Goal: Information Seeking & Learning: Check status

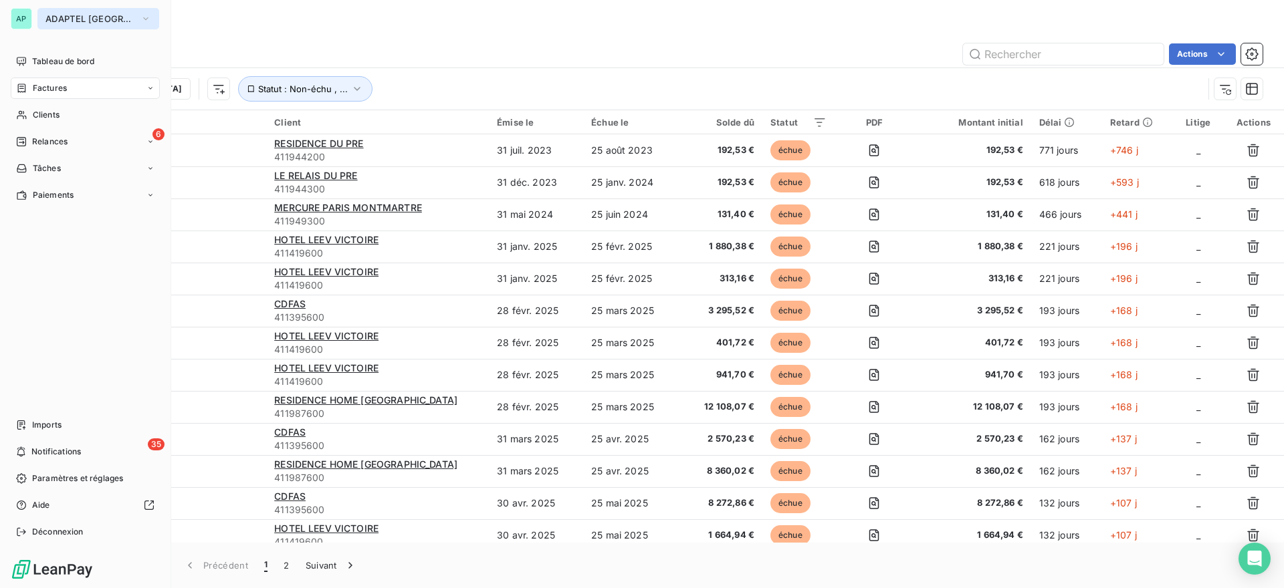
click at [62, 18] on span "ADAPTEL [GEOGRAPHIC_DATA]" at bounding box center [90, 18] width 90 height 11
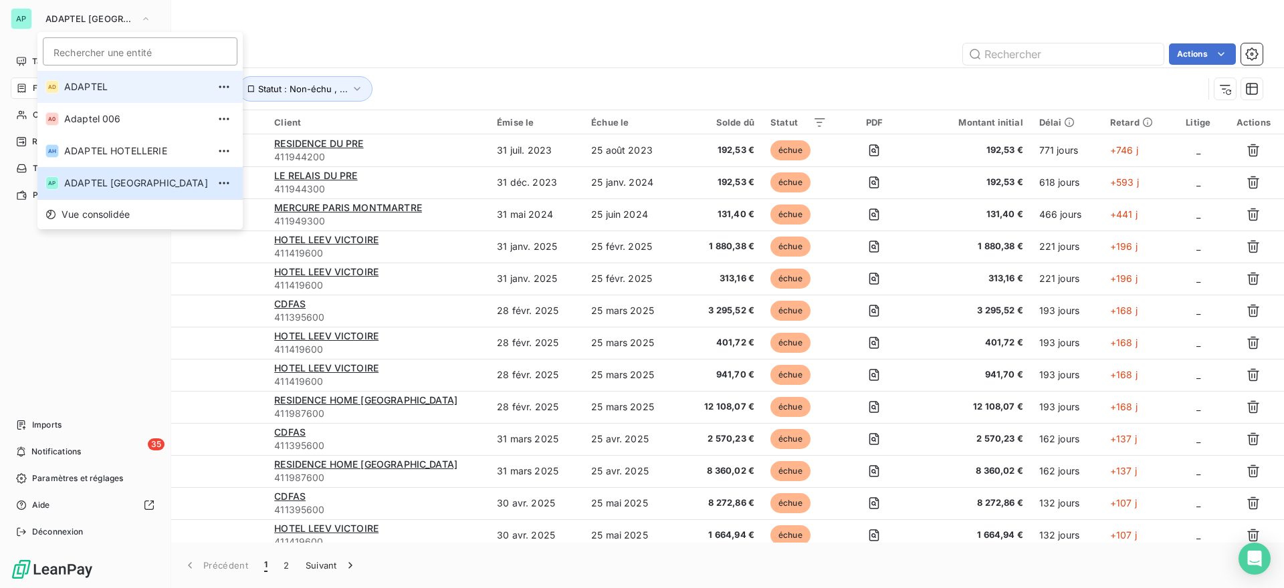
click at [110, 88] on span "ADAPTEL" at bounding box center [136, 86] width 144 height 13
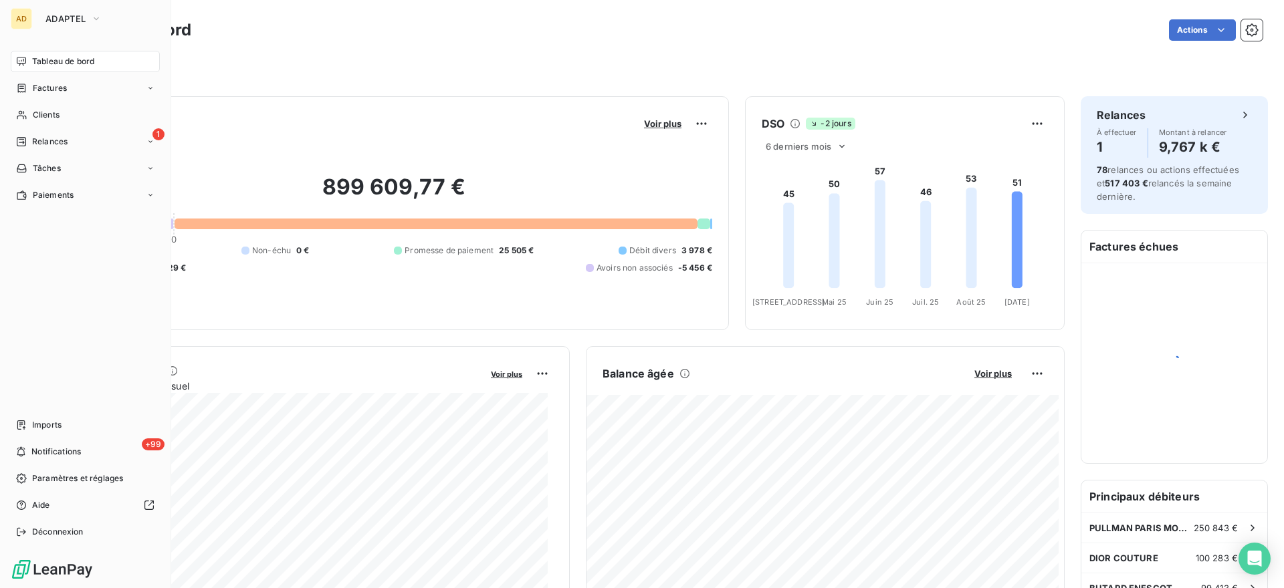
click at [525, 38] on div "Actions" at bounding box center [734, 29] width 1055 height 21
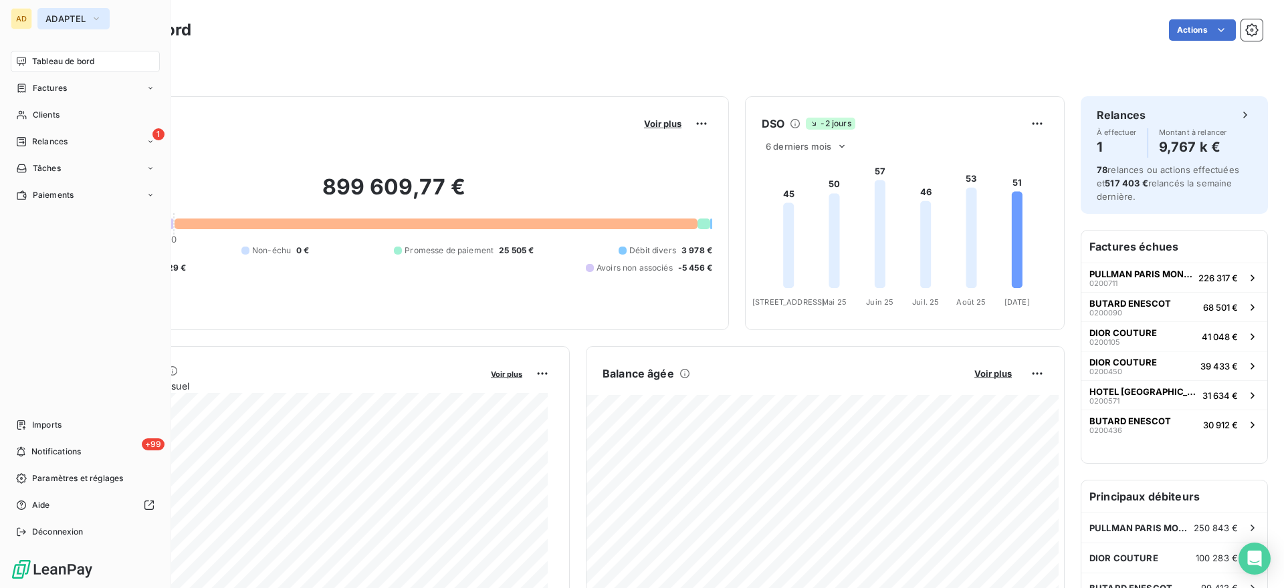
click at [54, 15] on span "ADAPTEL" at bounding box center [65, 18] width 40 height 11
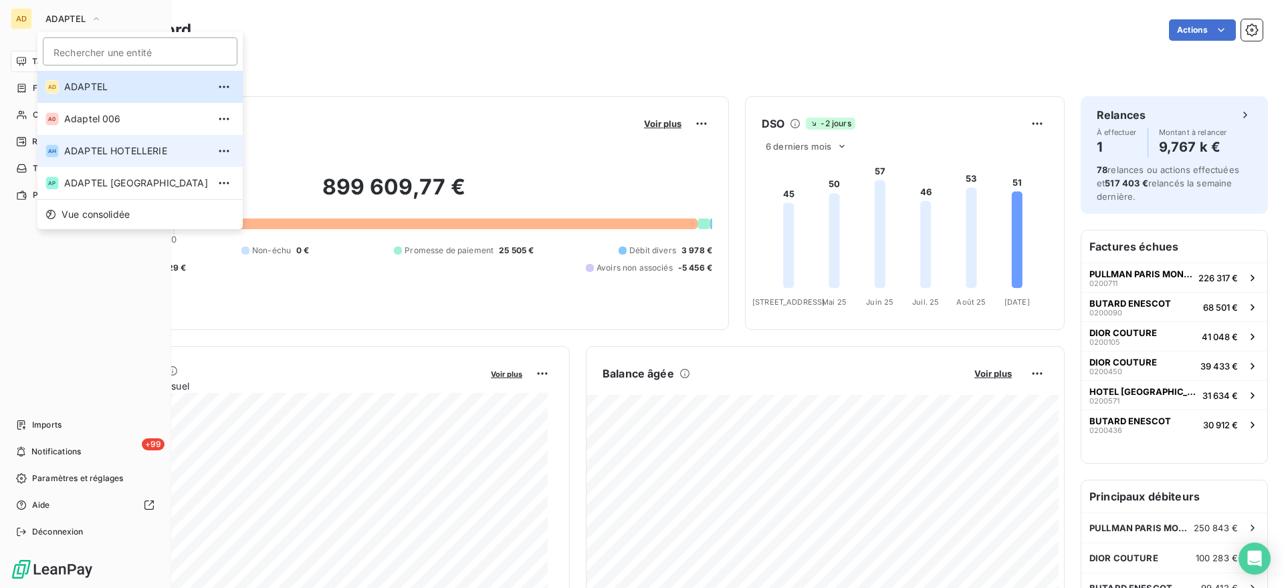
click at [116, 152] on span "ADAPTEL HOTELLERIE" at bounding box center [136, 150] width 144 height 13
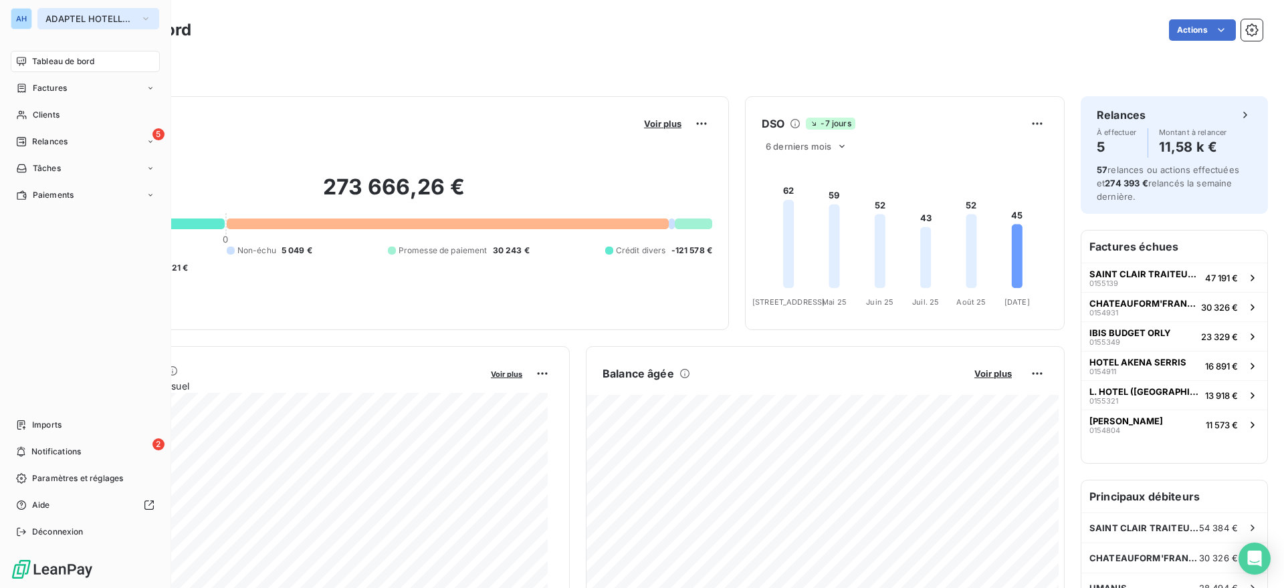
click at [110, 21] on span "ADAPTEL HOTELLERIE" at bounding box center [90, 18] width 90 height 11
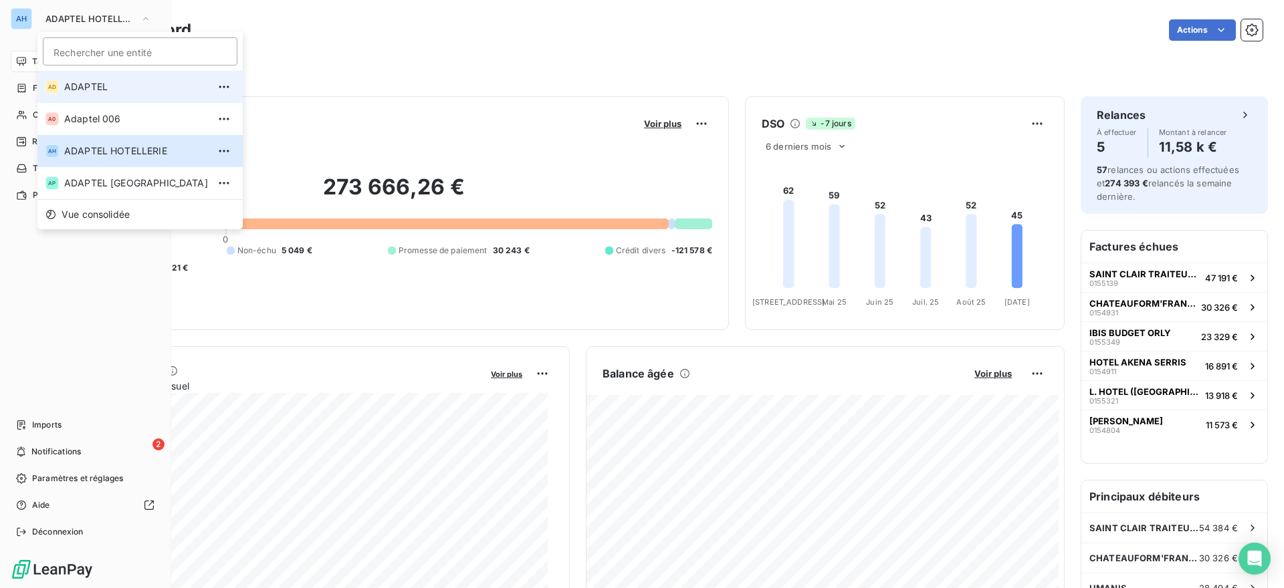
click at [104, 86] on span "ADAPTEL" at bounding box center [136, 86] width 144 height 13
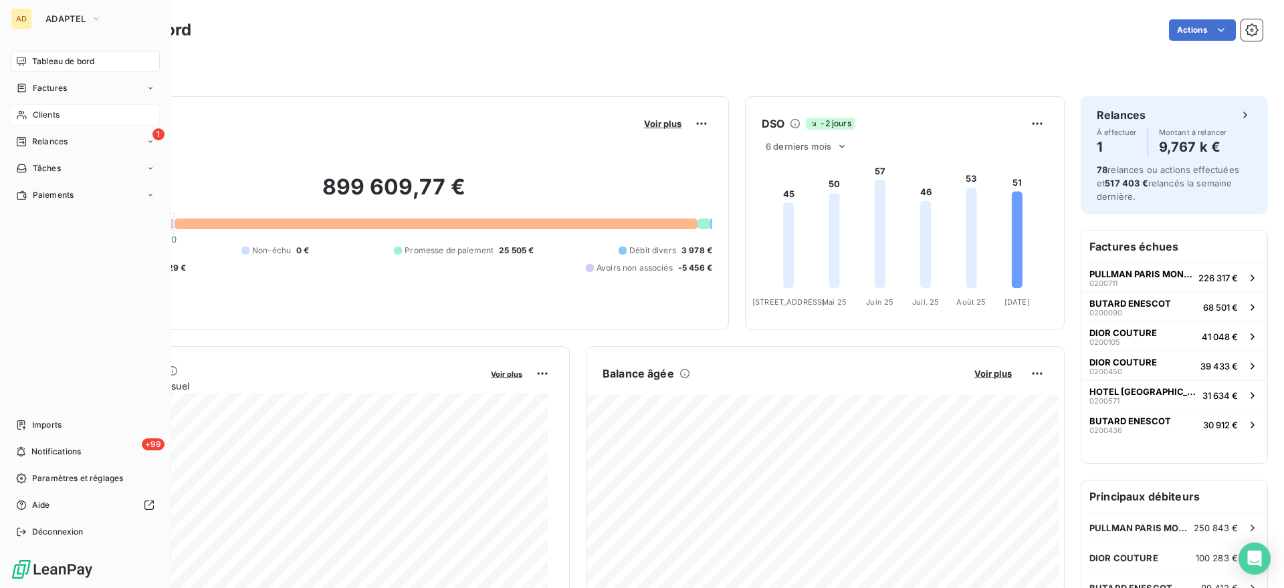
click at [45, 113] on span "Clients" at bounding box center [46, 115] width 27 height 12
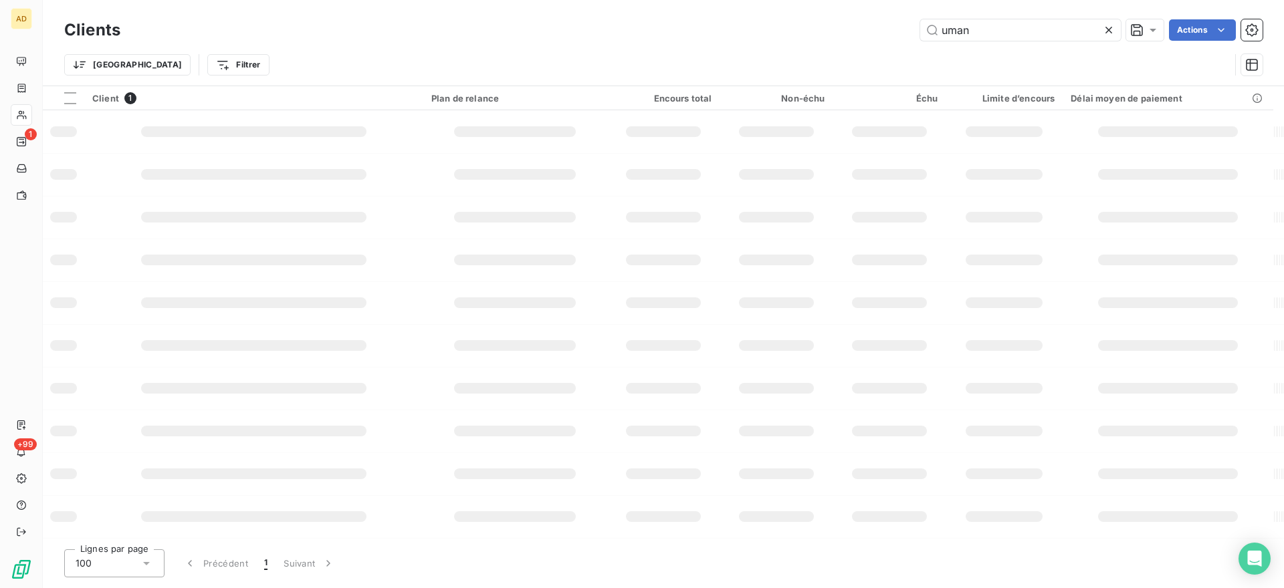
type input "bbho"
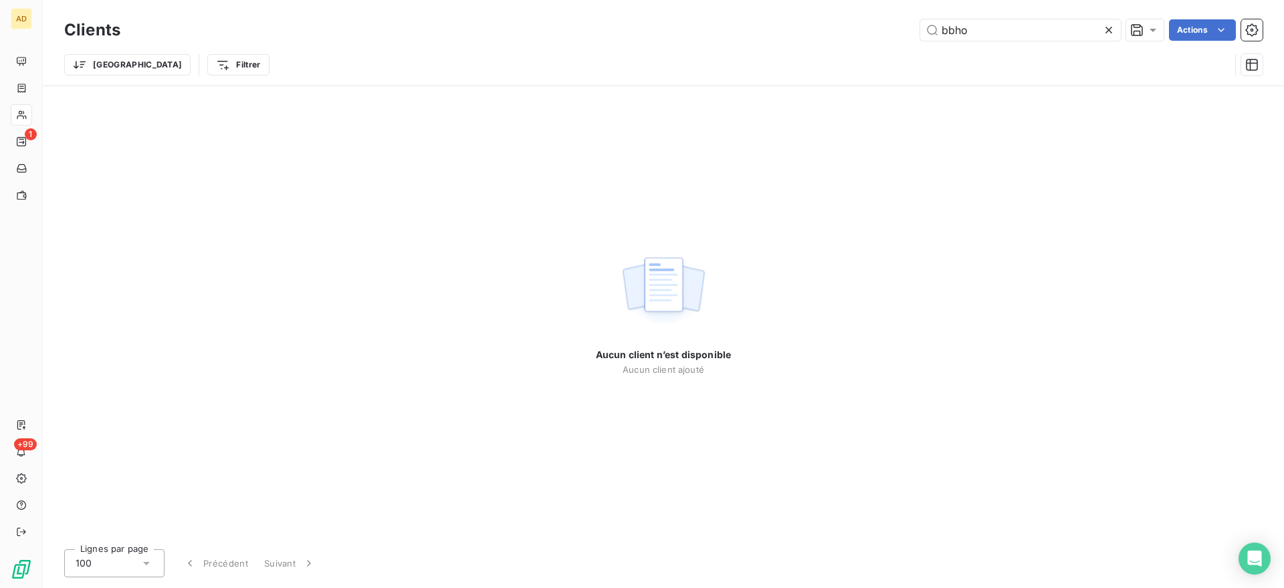
click at [1110, 31] on icon at bounding box center [1108, 29] width 13 height 13
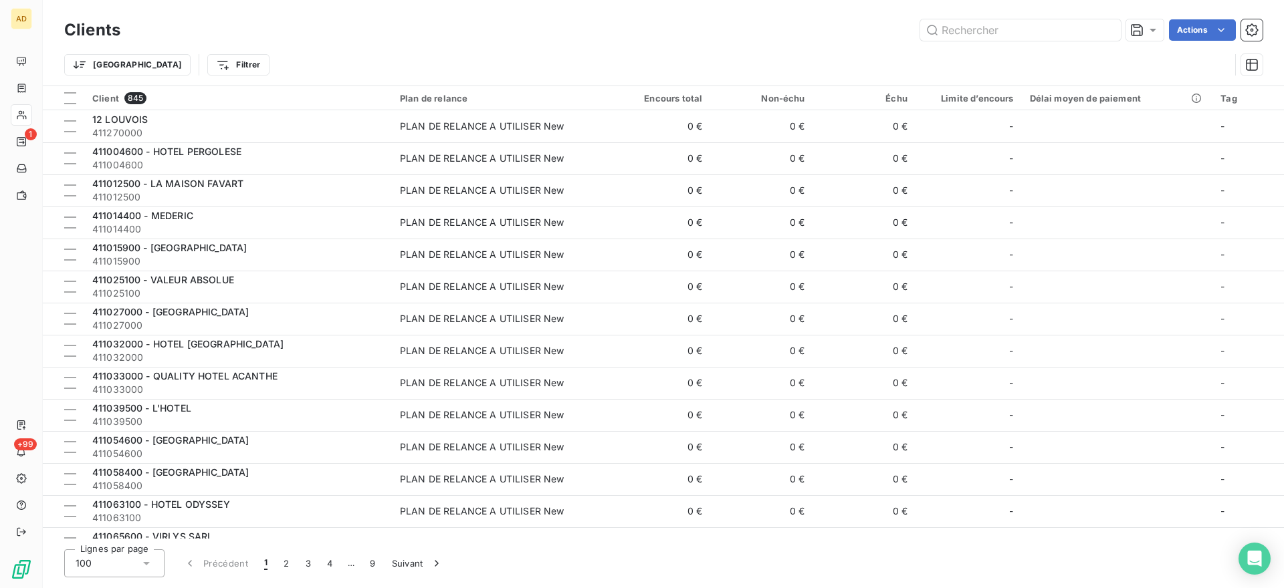
click at [368, 96] on html "AD 1 +99 Clients Actions Trier Filtrer Client 845 Plan de relance Encours total…" at bounding box center [642, 294] width 1284 height 588
click at [318, 153] on span "Trier par ordre décroissant" at bounding box center [312, 155] width 119 height 13
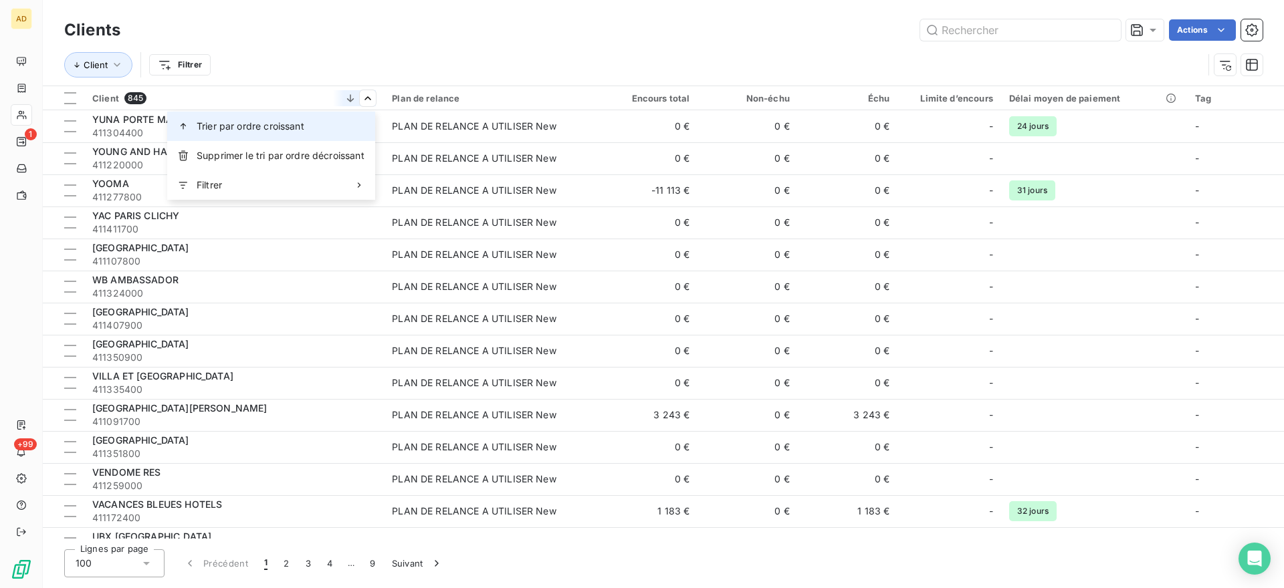
click at [324, 125] on div "Trier par ordre croissant" at bounding box center [271, 126] width 208 height 29
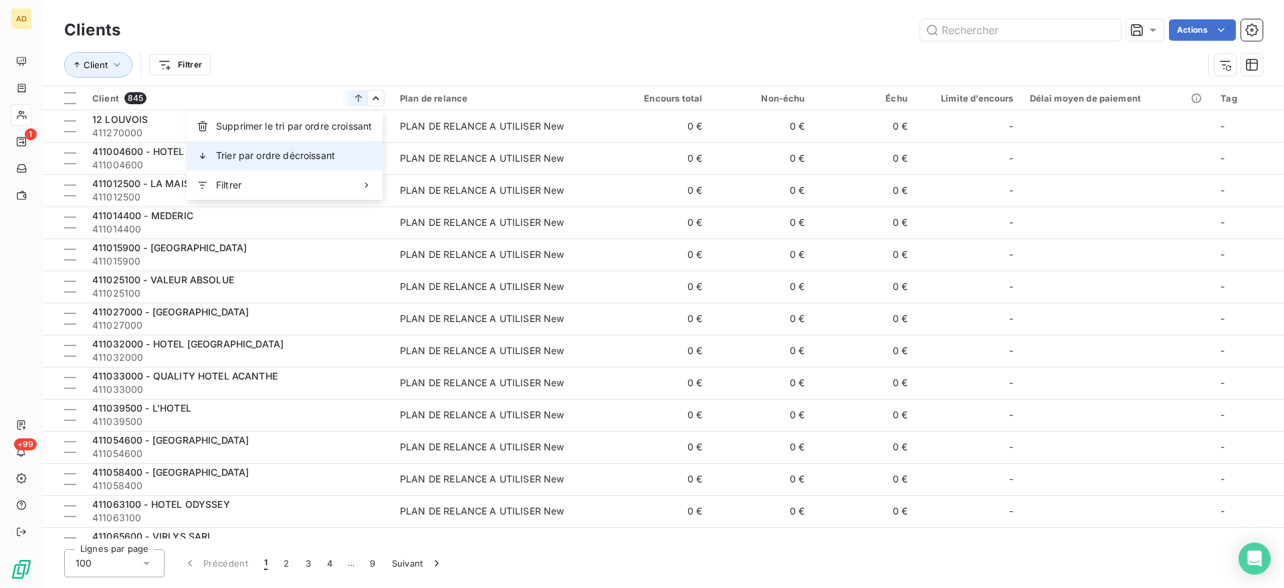
click at [323, 152] on span "Trier par ordre décroissant" at bounding box center [275, 155] width 119 height 13
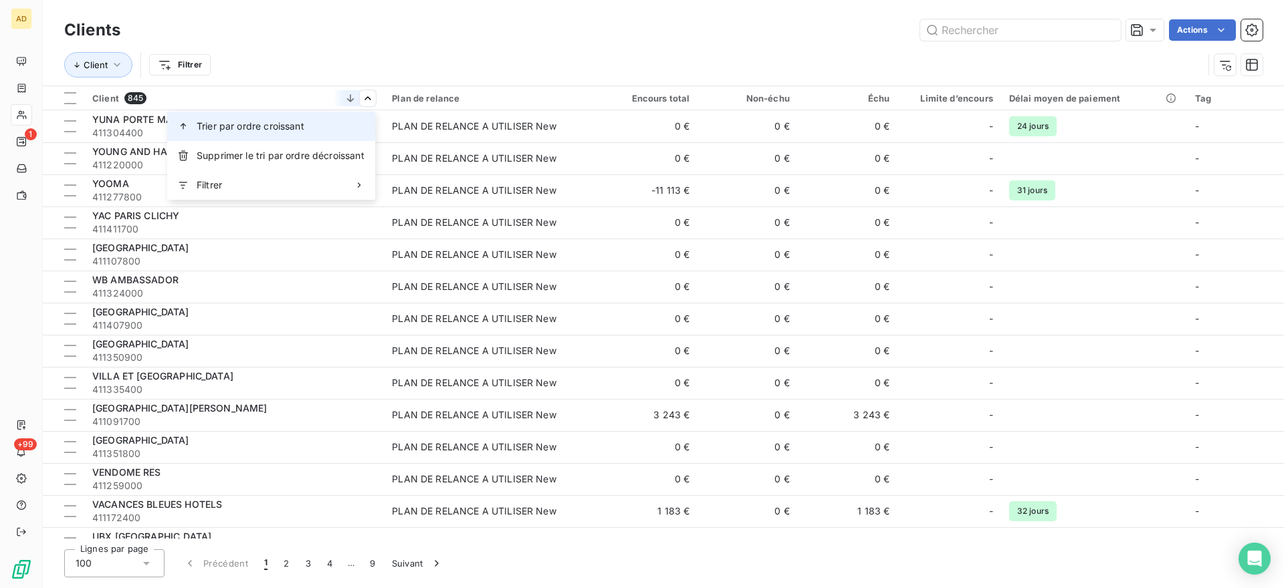
click at [325, 128] on div "Trier par ordre croissant" at bounding box center [271, 126] width 208 height 29
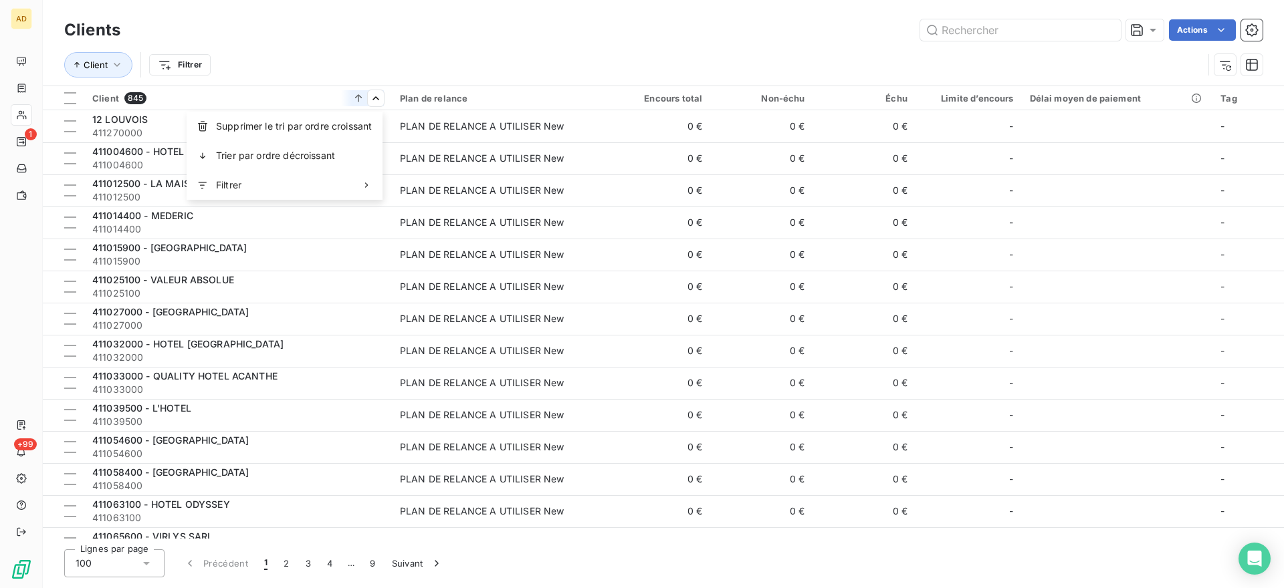
click at [422, 19] on html "AD 1 +99 Clients Actions Client Filtrer Client 845 Plan de relance Encours tota…" at bounding box center [642, 294] width 1284 height 588
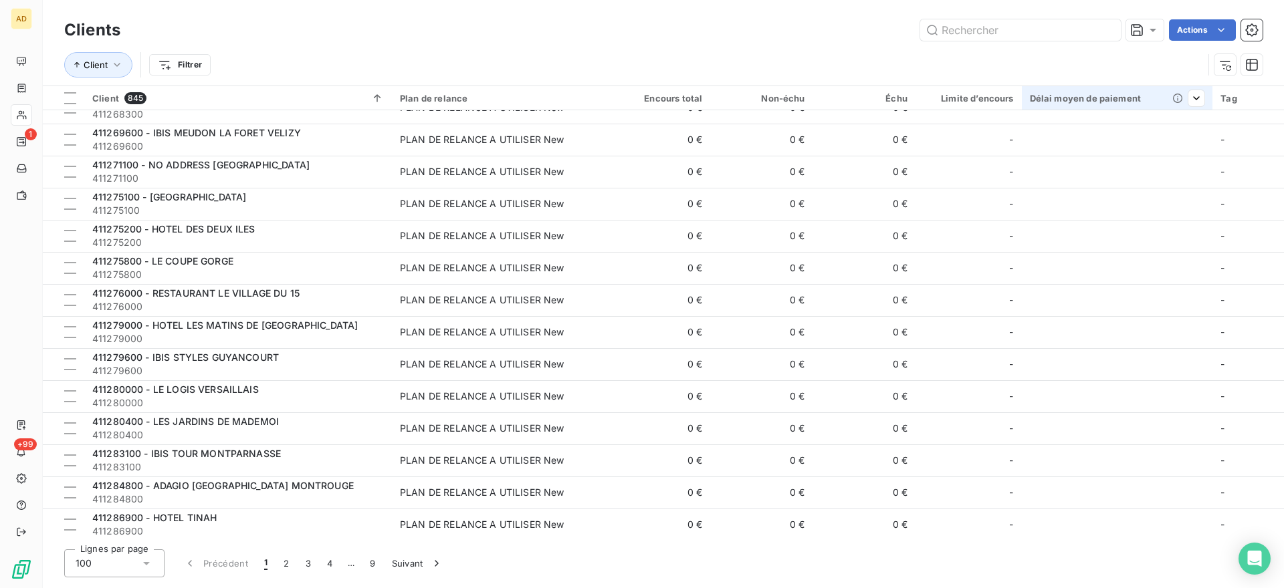
scroll to position [2674, 0]
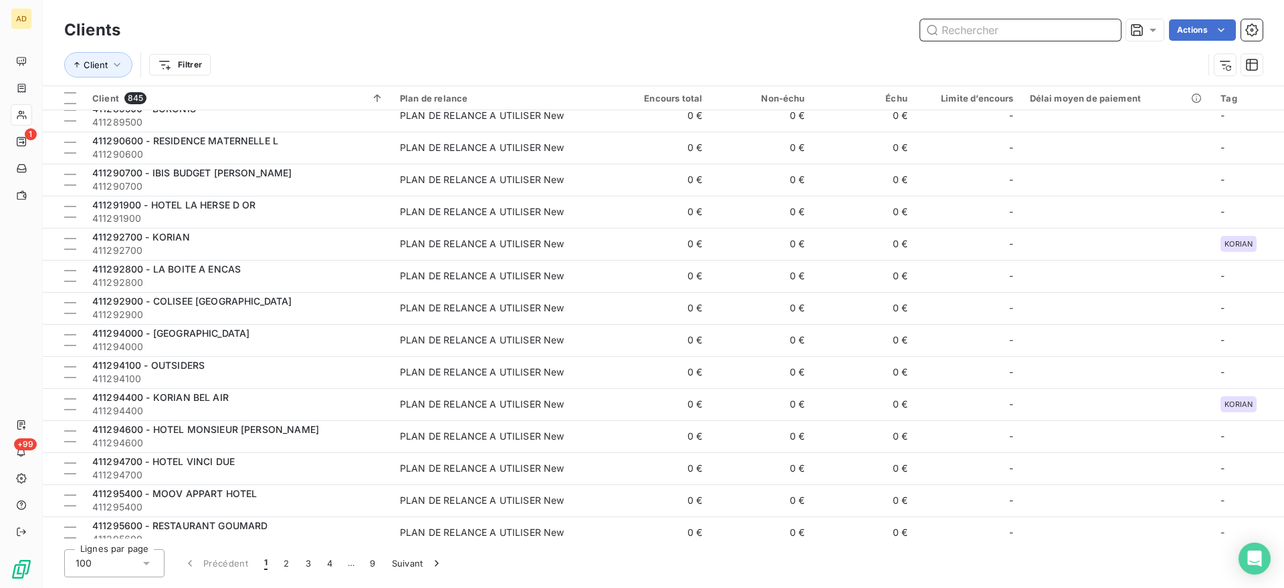
click at [1003, 28] on input "text" at bounding box center [1020, 29] width 201 height 21
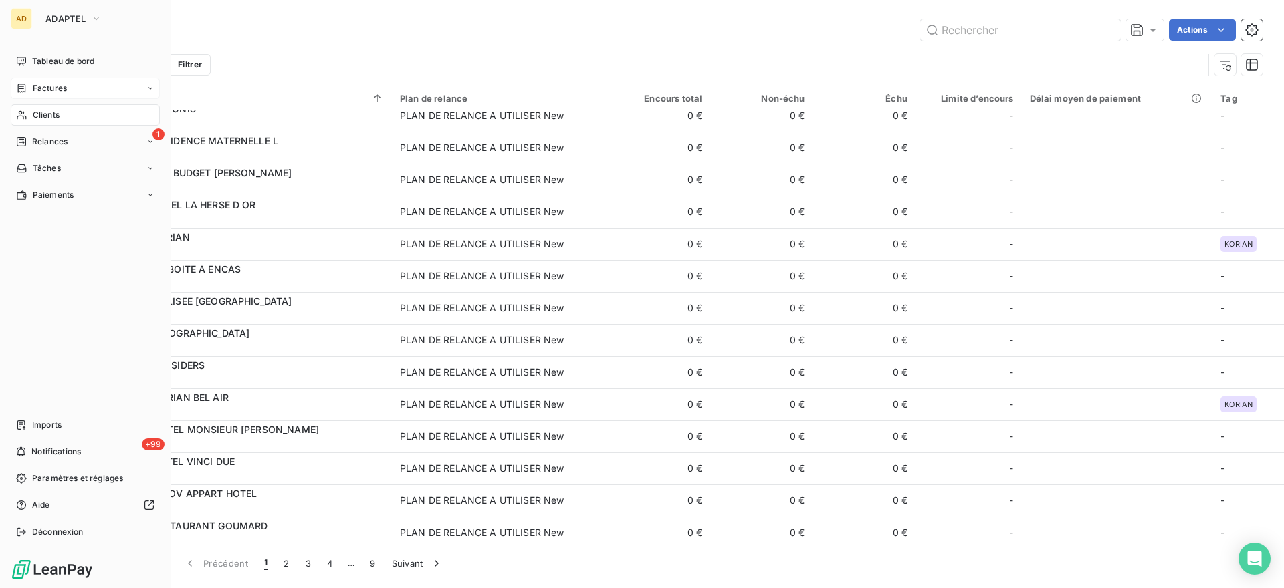
click at [54, 88] on span "Factures" at bounding box center [50, 88] width 34 height 12
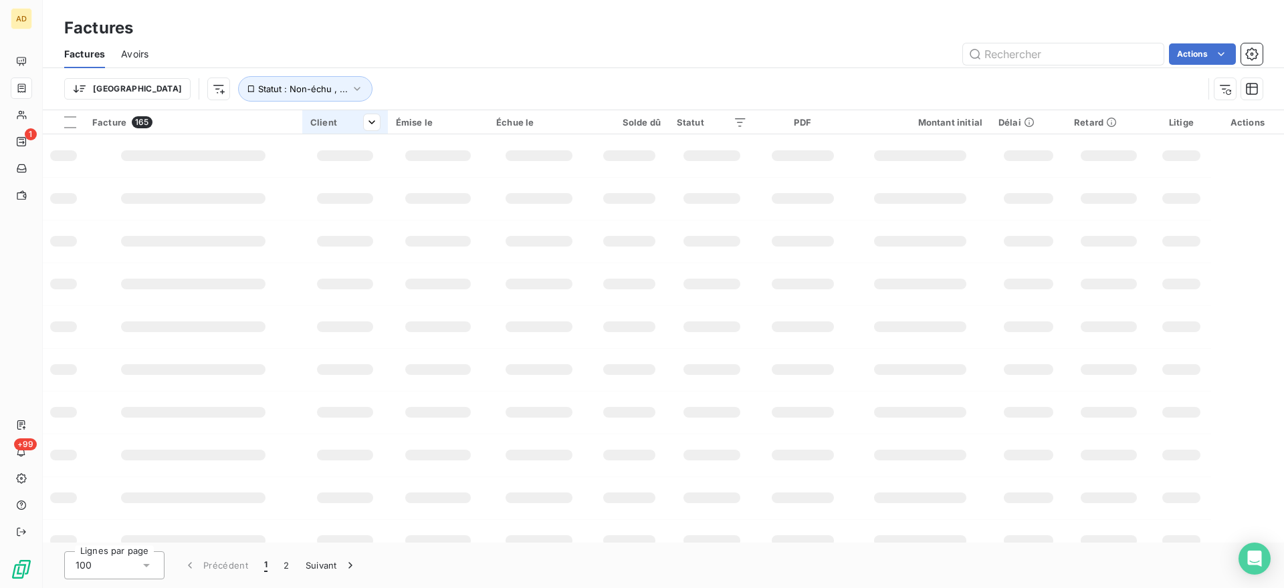
click at [490, 57] on div "Actions" at bounding box center [713, 53] width 1098 height 21
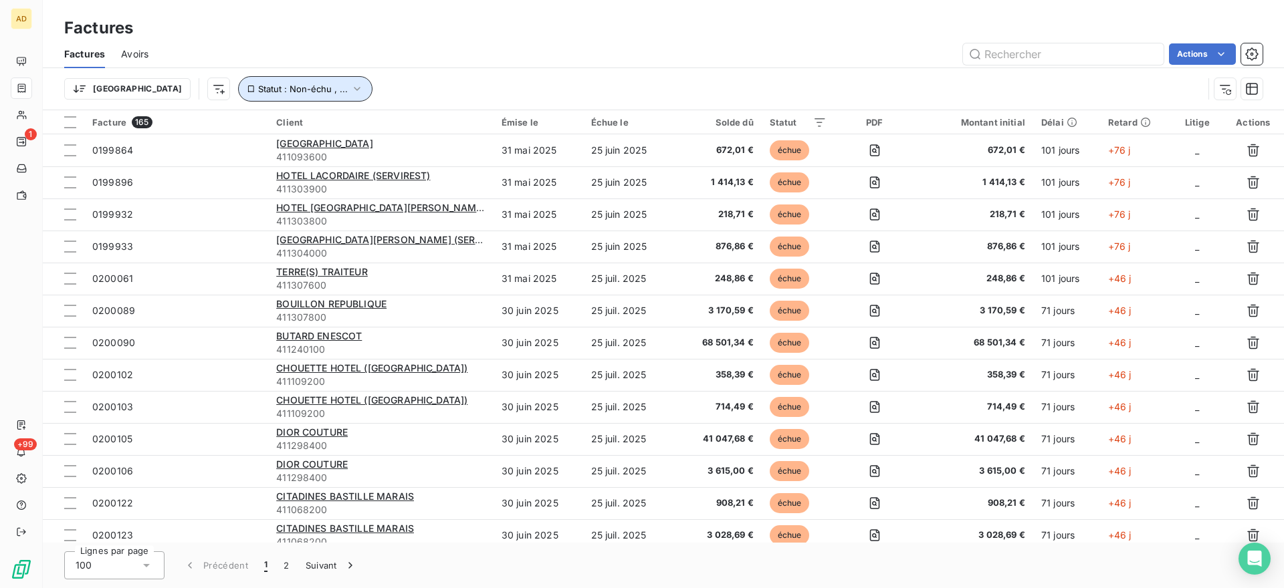
click at [350, 92] on icon "button" at bounding box center [356, 88] width 13 height 13
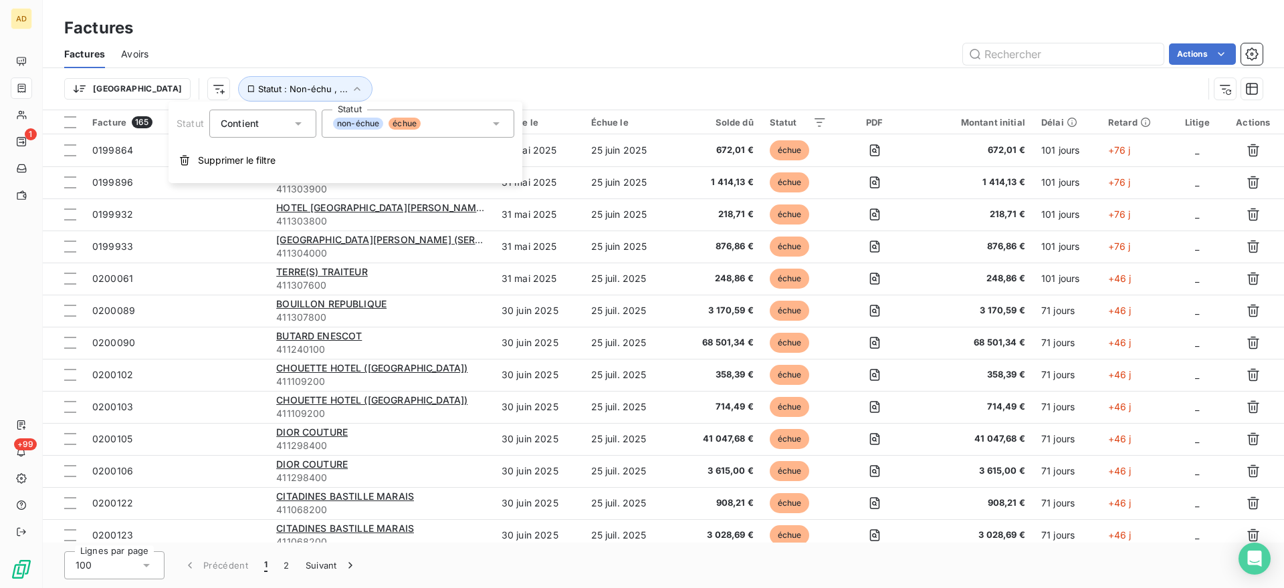
click at [390, 66] on div "Factures Avoirs Actions" at bounding box center [663, 54] width 1241 height 28
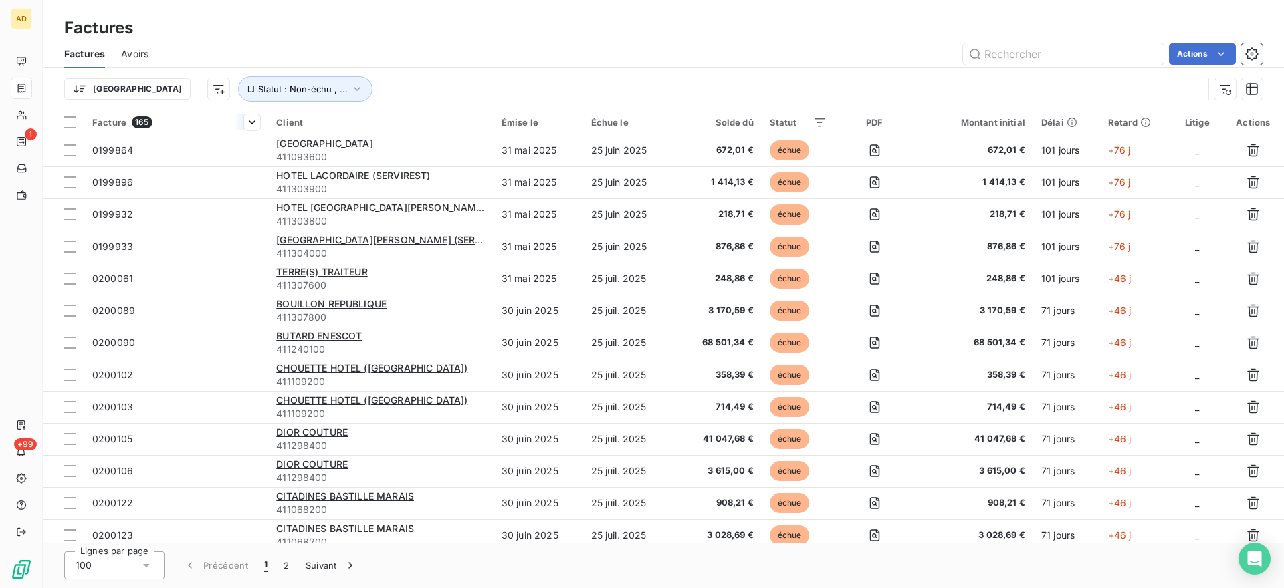
click at [115, 125] on span "Facture" at bounding box center [109, 122] width 34 height 11
click at [230, 151] on span "Trier par ordre croissant" at bounding box center [184, 150] width 108 height 13
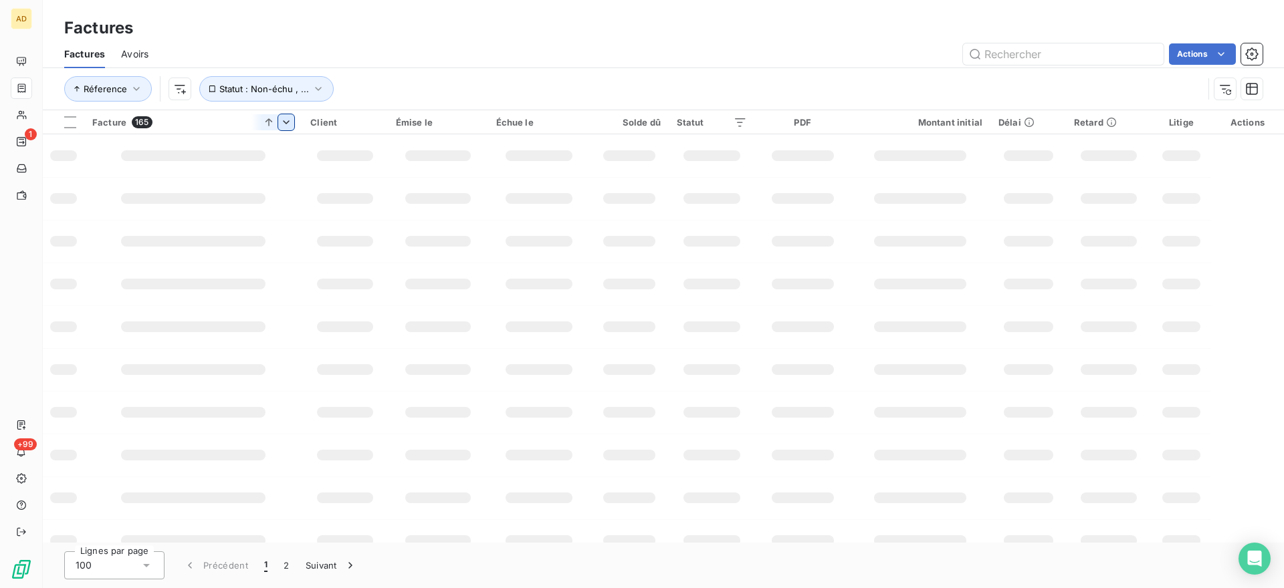
click at [237, 172] on td at bounding box center [193, 155] width 218 height 43
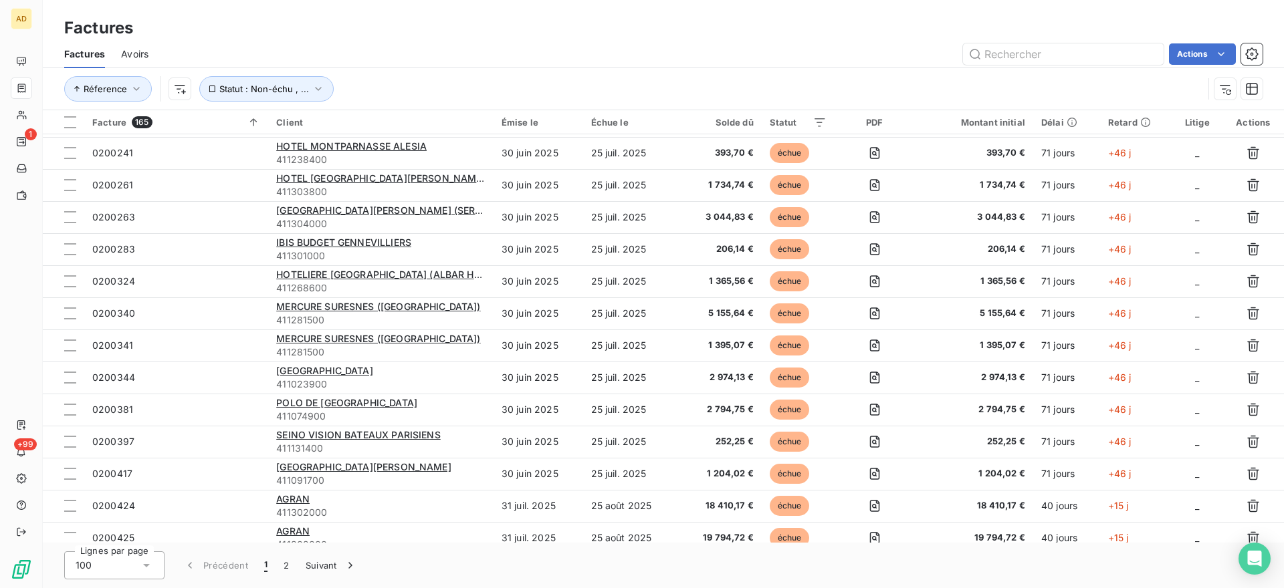
scroll to position [802, 0]
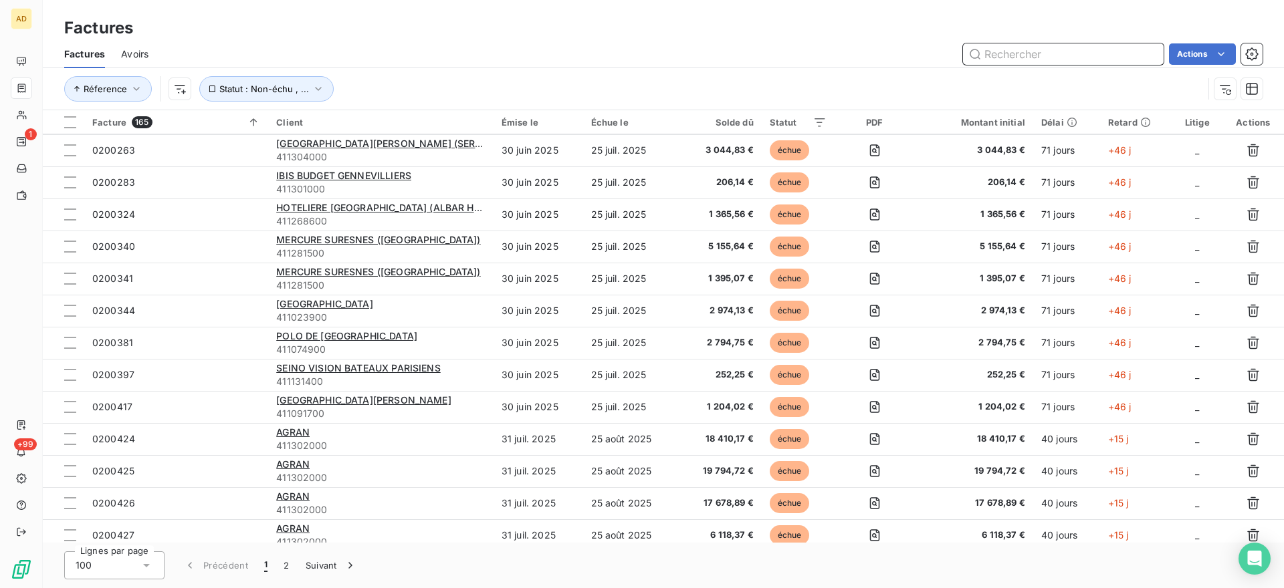
click at [1050, 57] on input "text" at bounding box center [1063, 53] width 201 height 21
click at [1050, 57] on input "senlis" at bounding box center [1063, 53] width 201 height 21
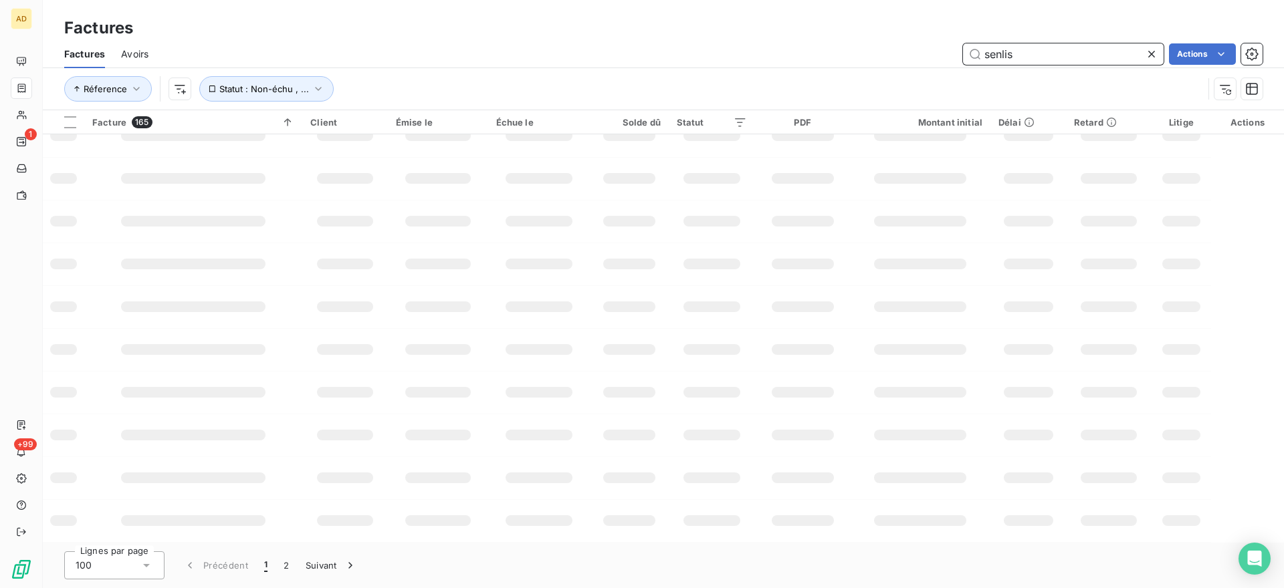
scroll to position [0, 0]
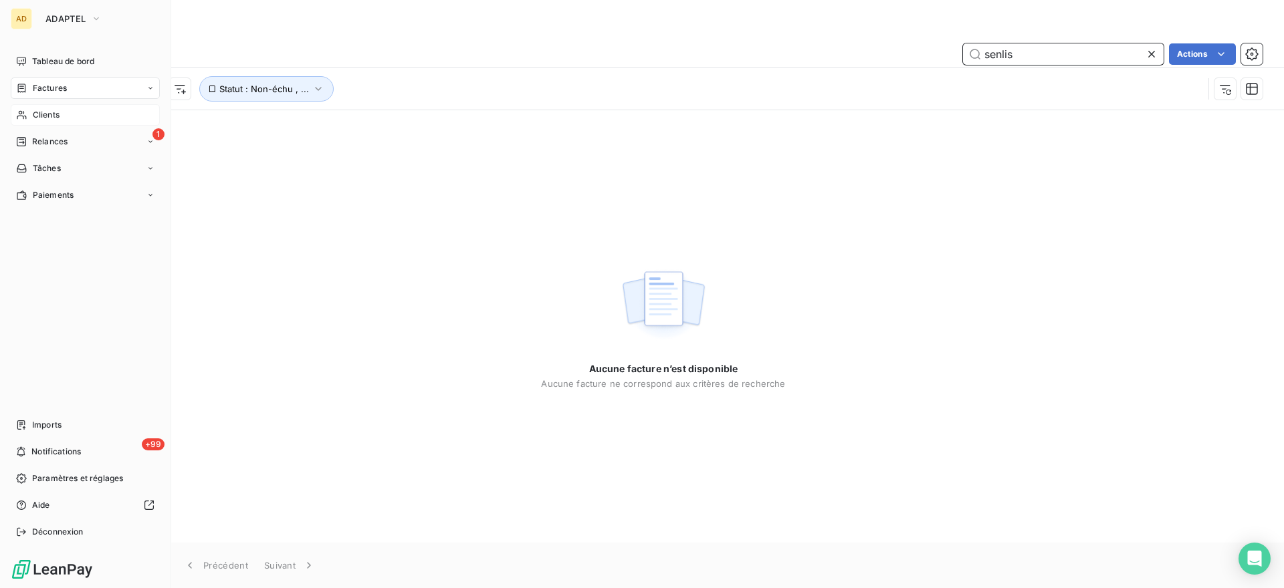
type input "senlis"
click at [27, 108] on div "Clients" at bounding box center [85, 114] width 149 height 21
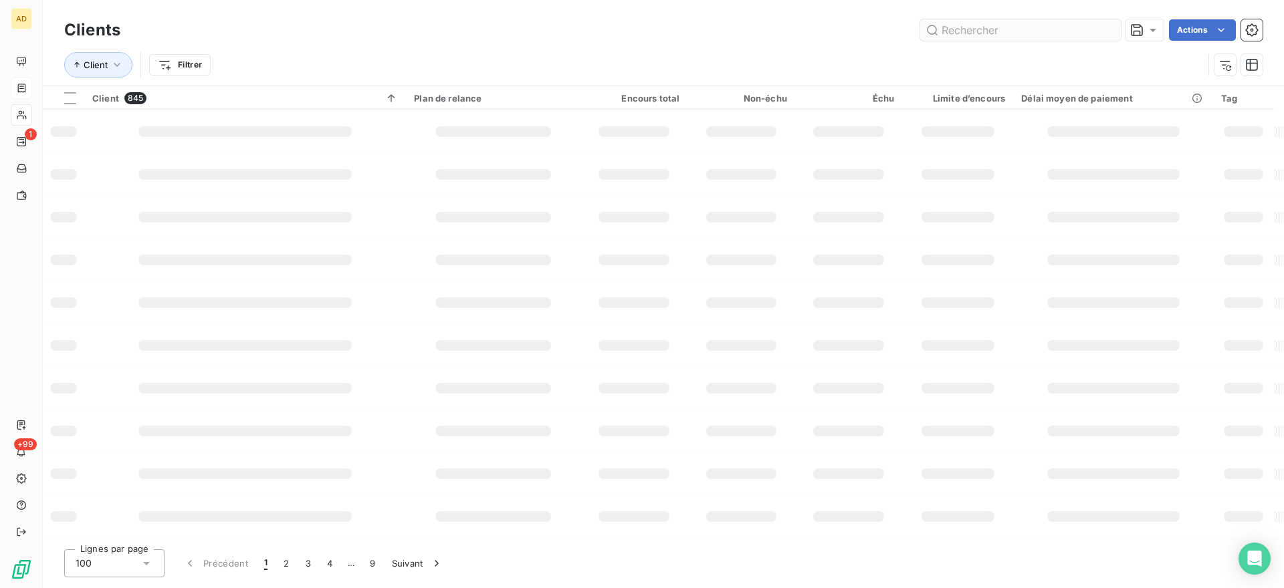
click at [1003, 33] on input "text" at bounding box center [1020, 29] width 201 height 21
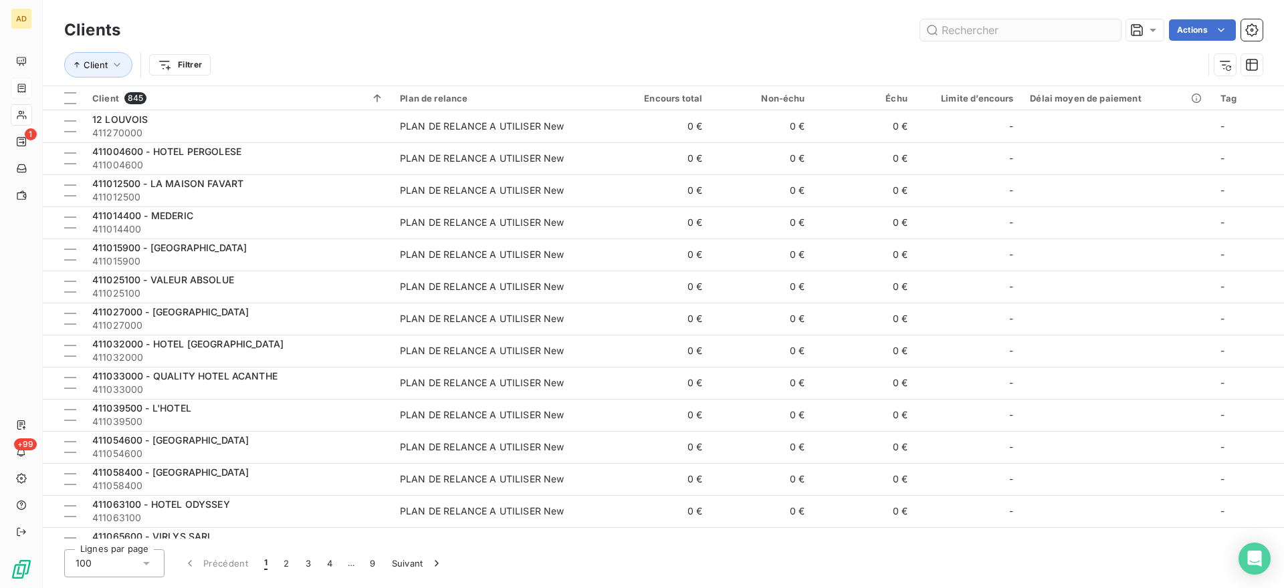
click at [1003, 30] on input "text" at bounding box center [1020, 29] width 201 height 21
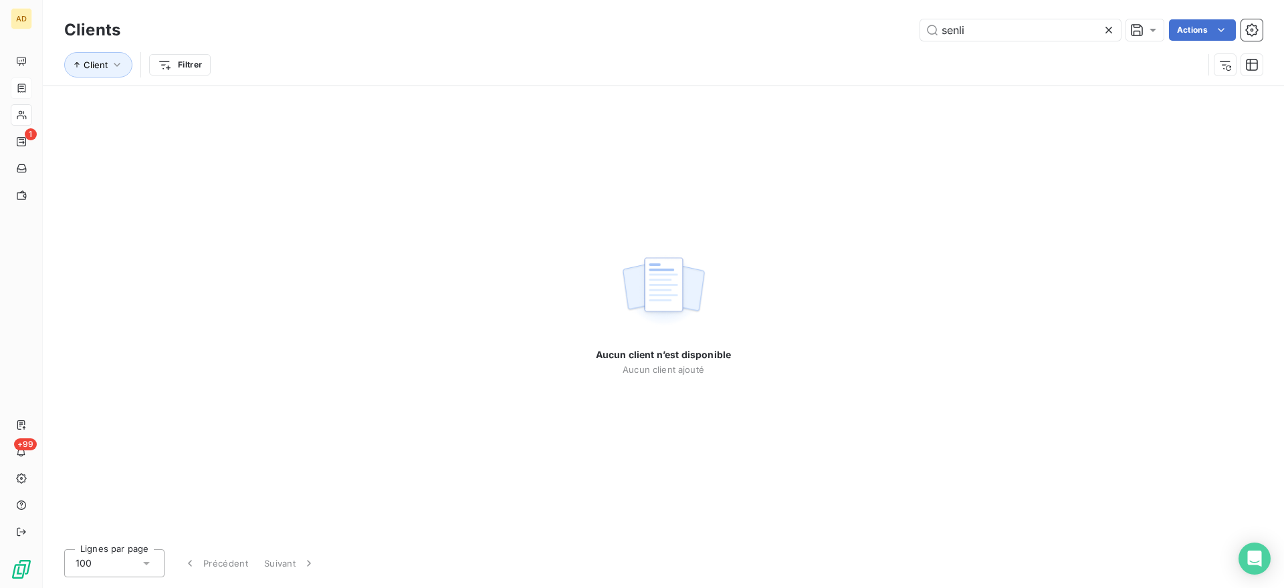
drag, startPoint x: 993, startPoint y: 36, endPoint x: 862, endPoint y: 35, distance: 131.0
click at [862, 35] on div "senli Actions" at bounding box center [699, 29] width 1126 height 21
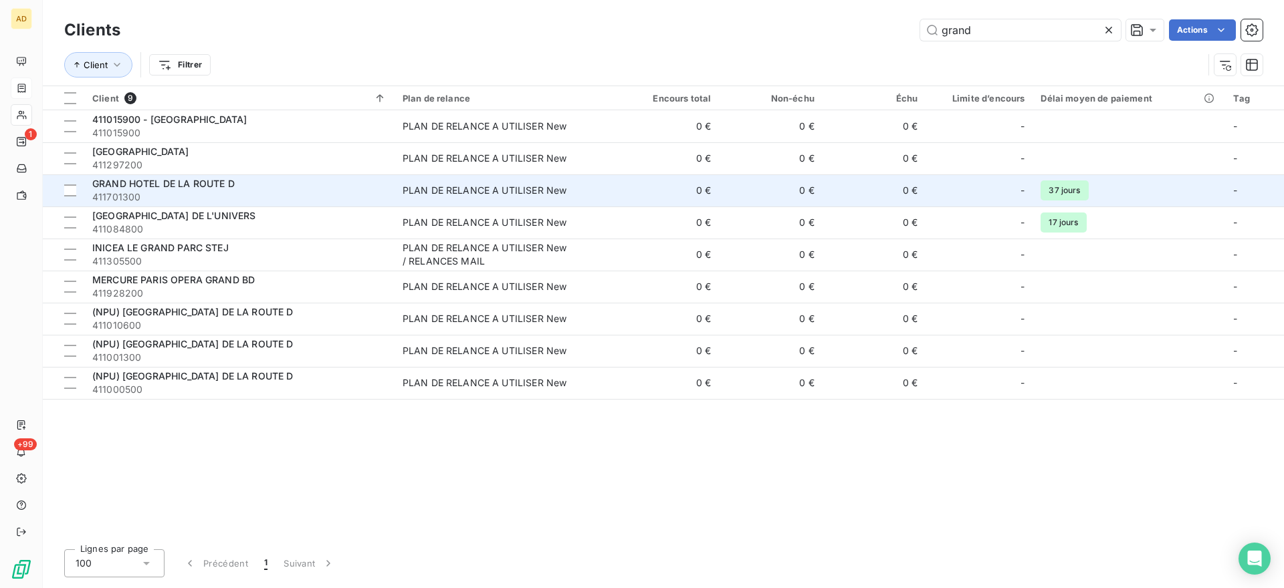
type input "grand"
click at [183, 186] on span "GRAND HOTEL DE LA ROUTE D" at bounding box center [163, 183] width 142 height 11
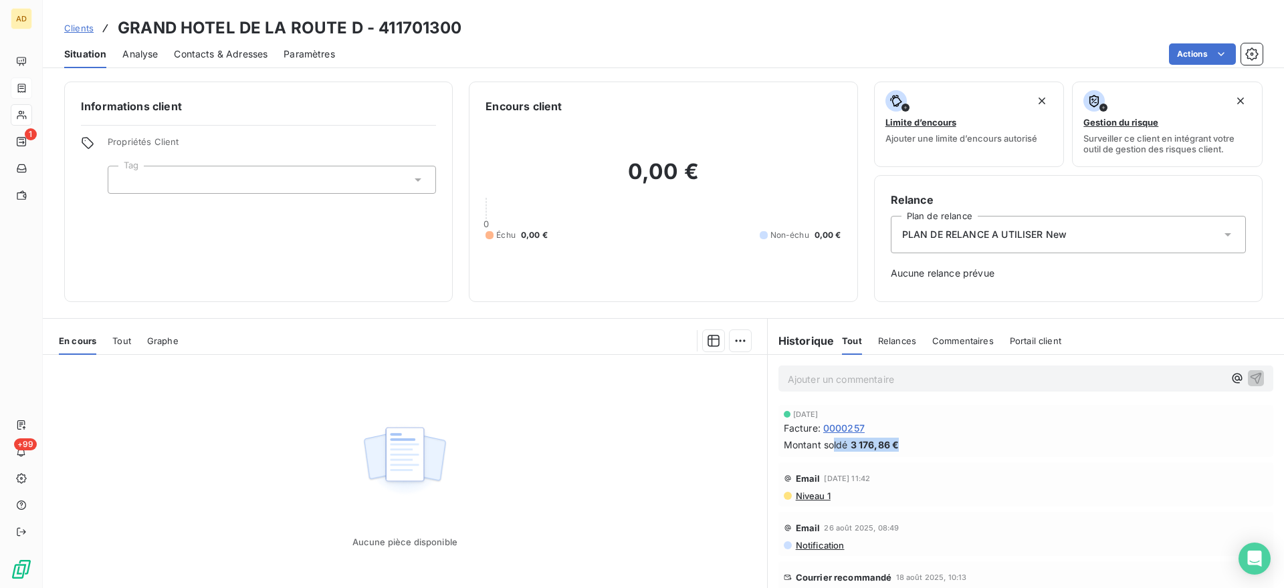
drag, startPoint x: 828, startPoint y: 441, endPoint x: 929, endPoint y: 457, distance: 102.1
click at [929, 457] on div "[DATE] Facture : 0000257 Montant soldé 3 176,86 €" at bounding box center [1025, 431] width 495 height 52
click at [666, 406] on div "Aucune pièce disponible" at bounding box center [405, 483] width 724 height 257
click at [832, 430] on span "0000257" at bounding box center [843, 428] width 41 height 14
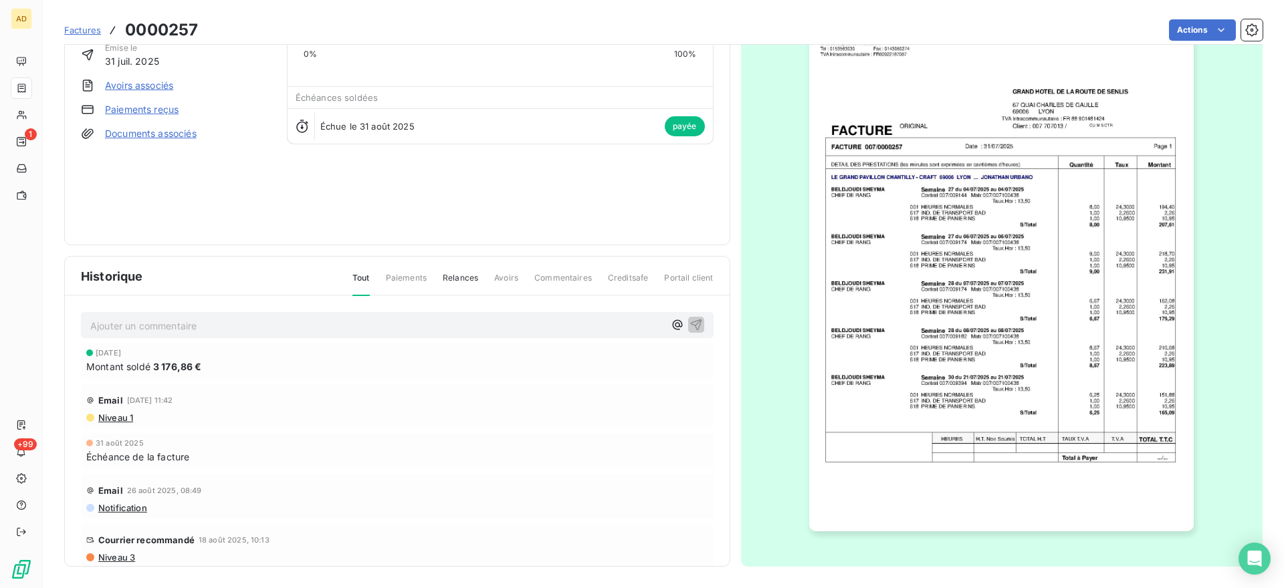
click at [445, 275] on span "Relances" at bounding box center [460, 283] width 35 height 23
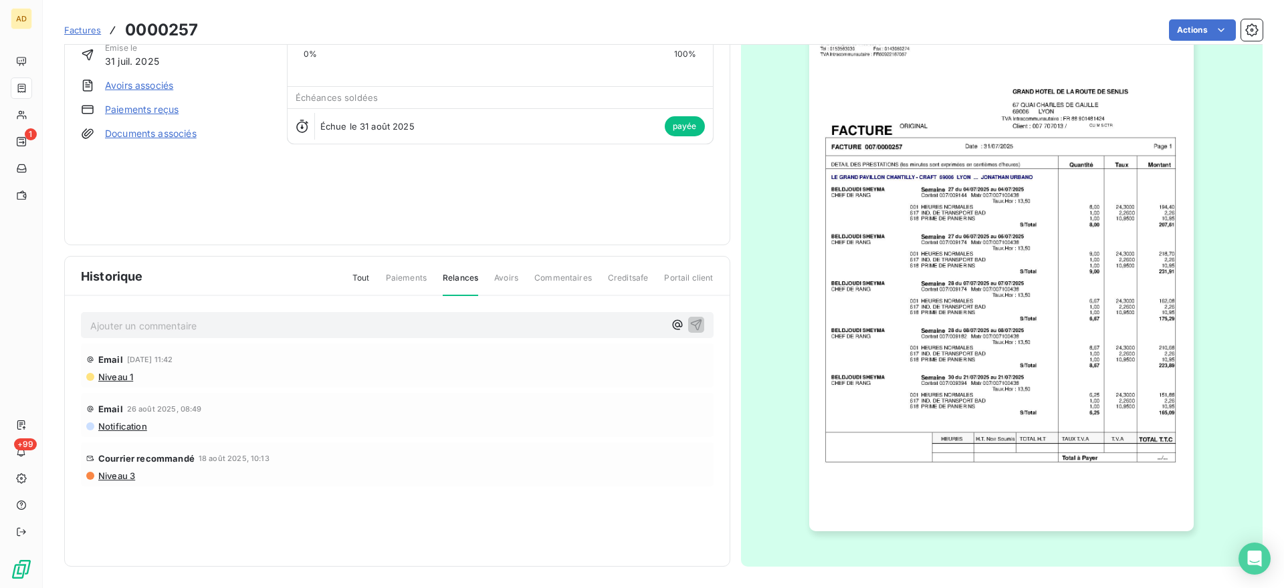
click at [408, 276] on span "Paiements" at bounding box center [406, 283] width 41 height 23
click at [354, 277] on span "Tout" at bounding box center [360, 283] width 17 height 23
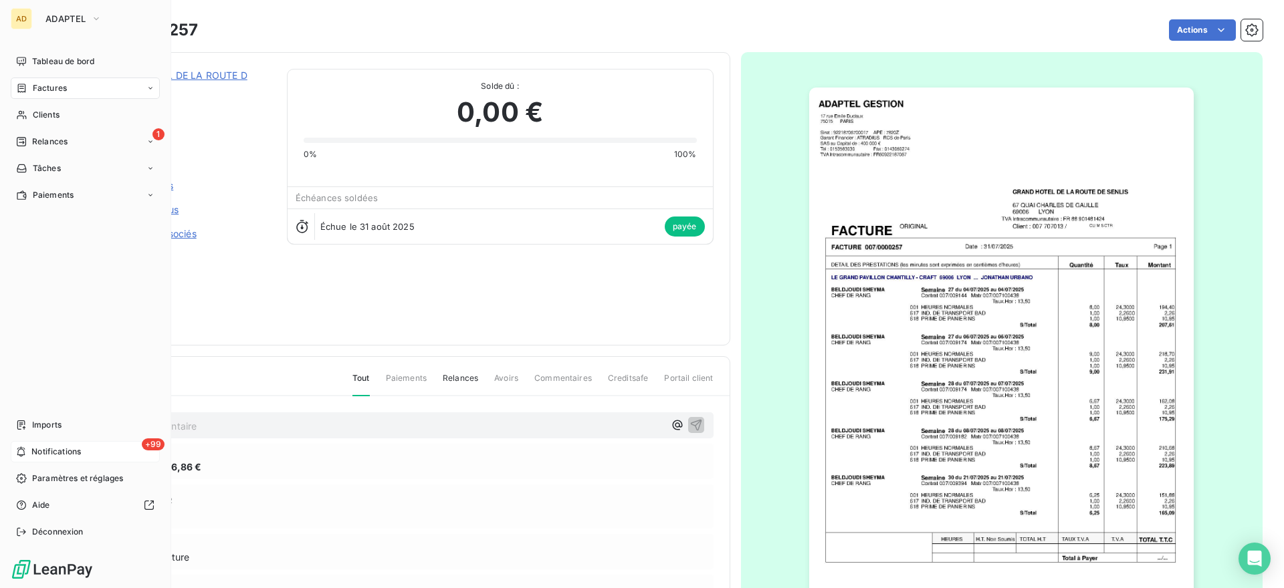
click at [64, 453] on span "Notifications" at bounding box center [55, 452] width 49 height 12
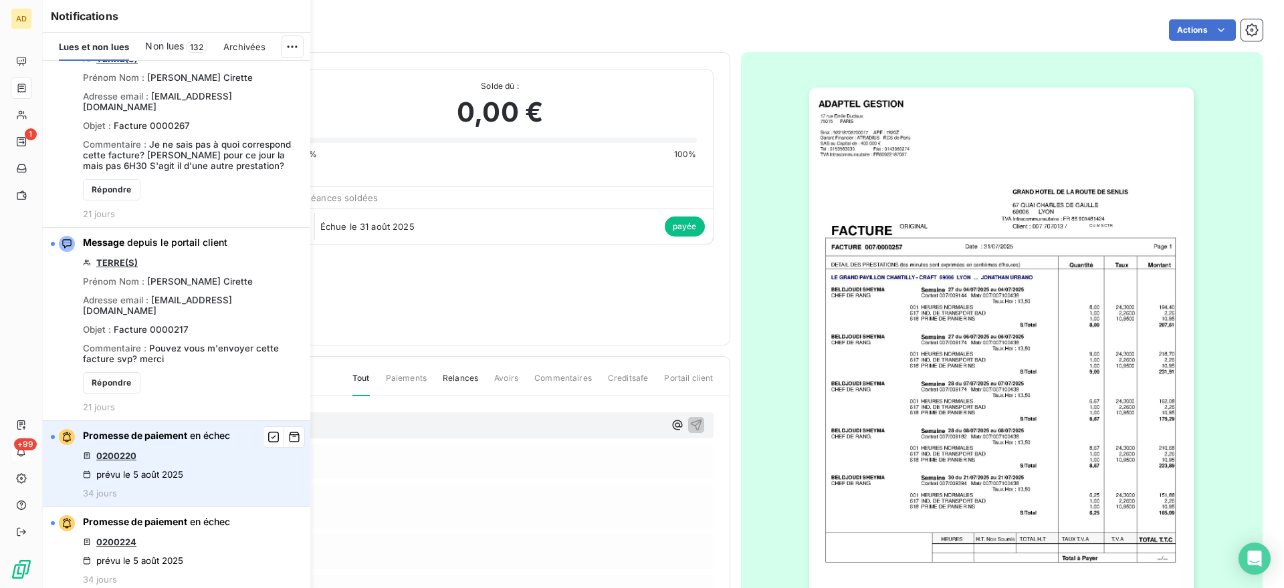
scroll to position [401, 0]
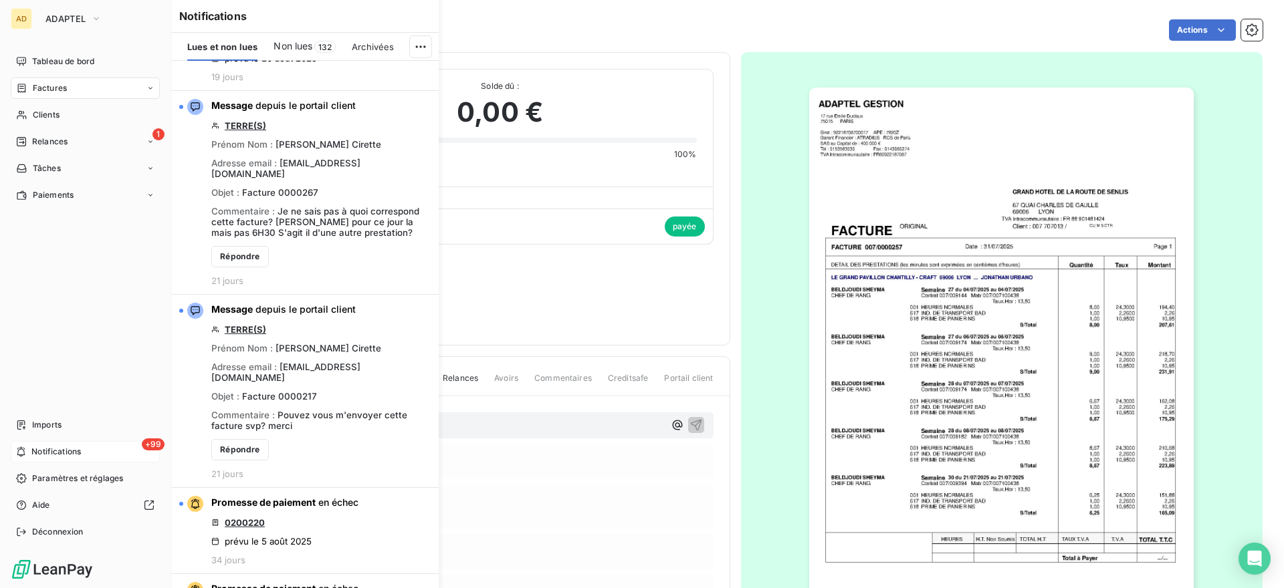
click at [100, 453] on div "+99 Notifications" at bounding box center [85, 451] width 149 height 21
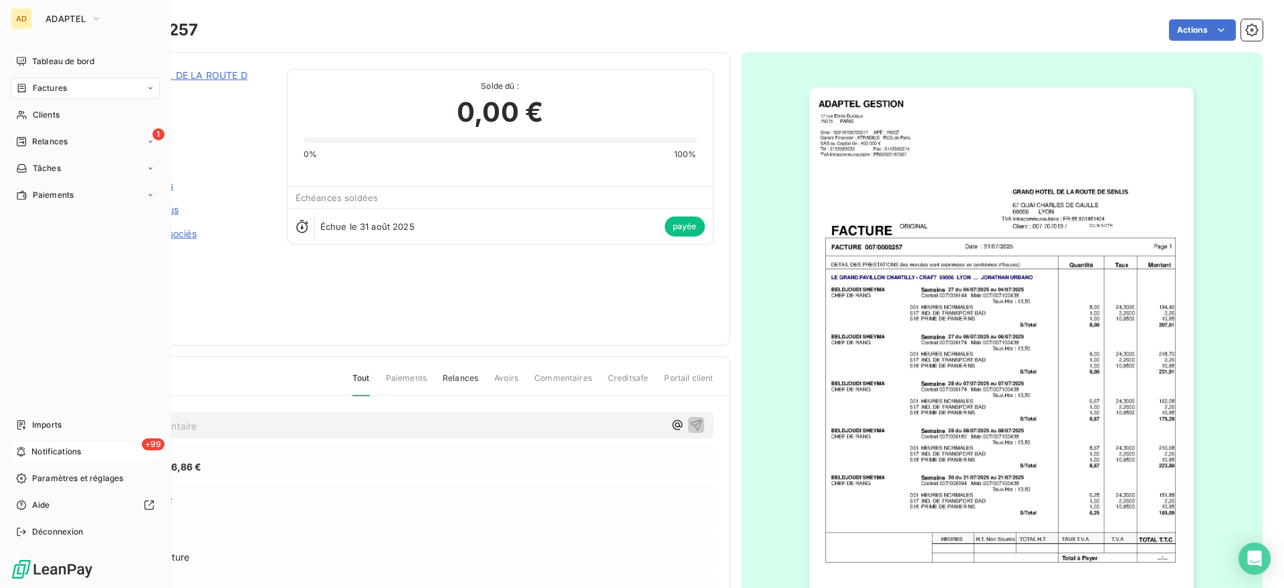
click at [21, 455] on icon at bounding box center [21, 452] width 10 height 11
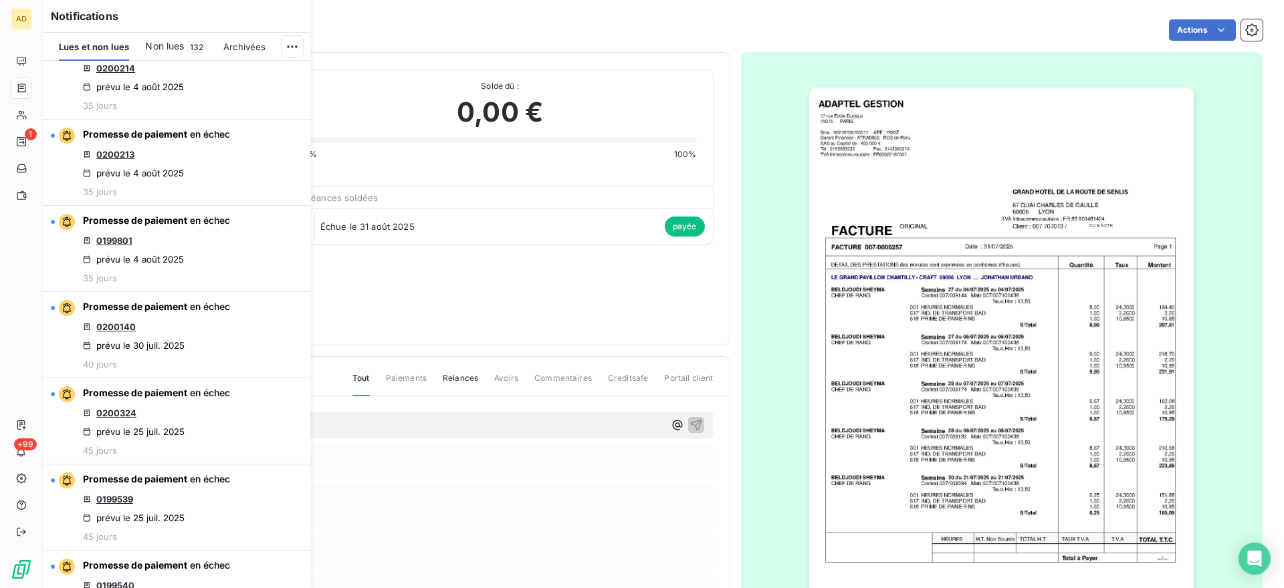
scroll to position [1267, 0]
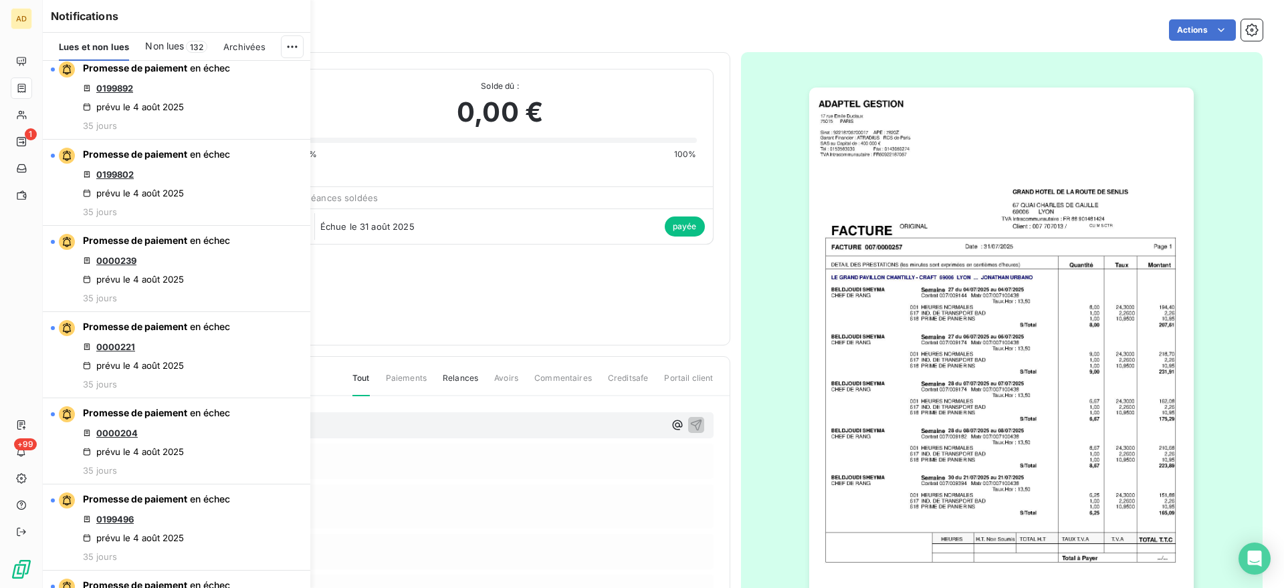
click at [469, 152] on div "0% 100%" at bounding box center [499, 154] width 393 height 12
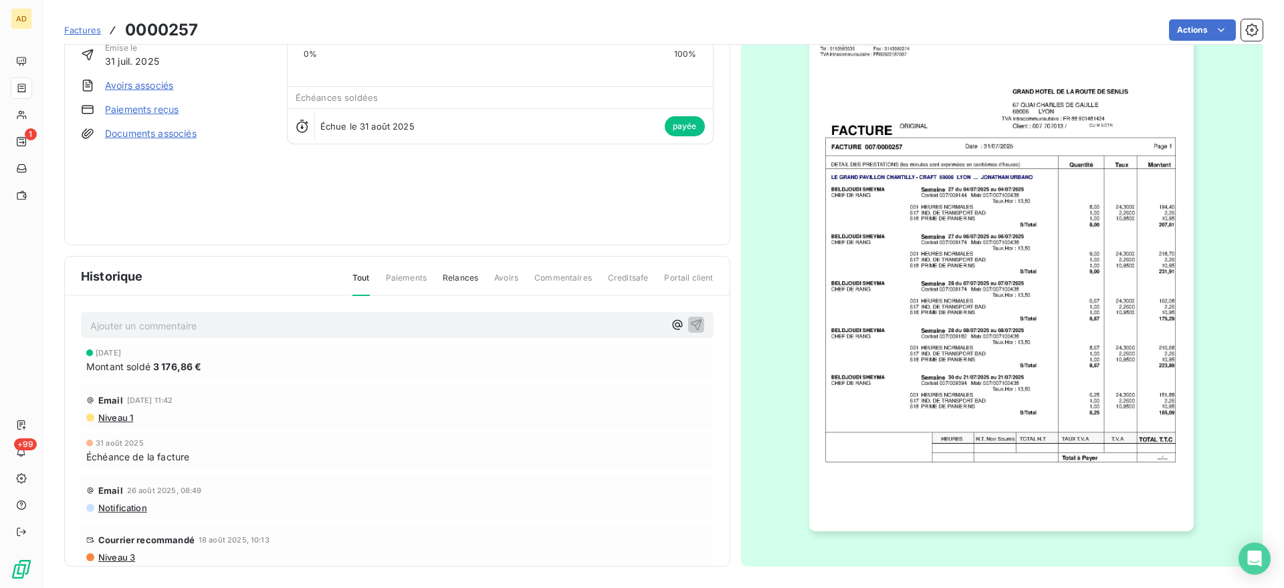
scroll to position [0, 0]
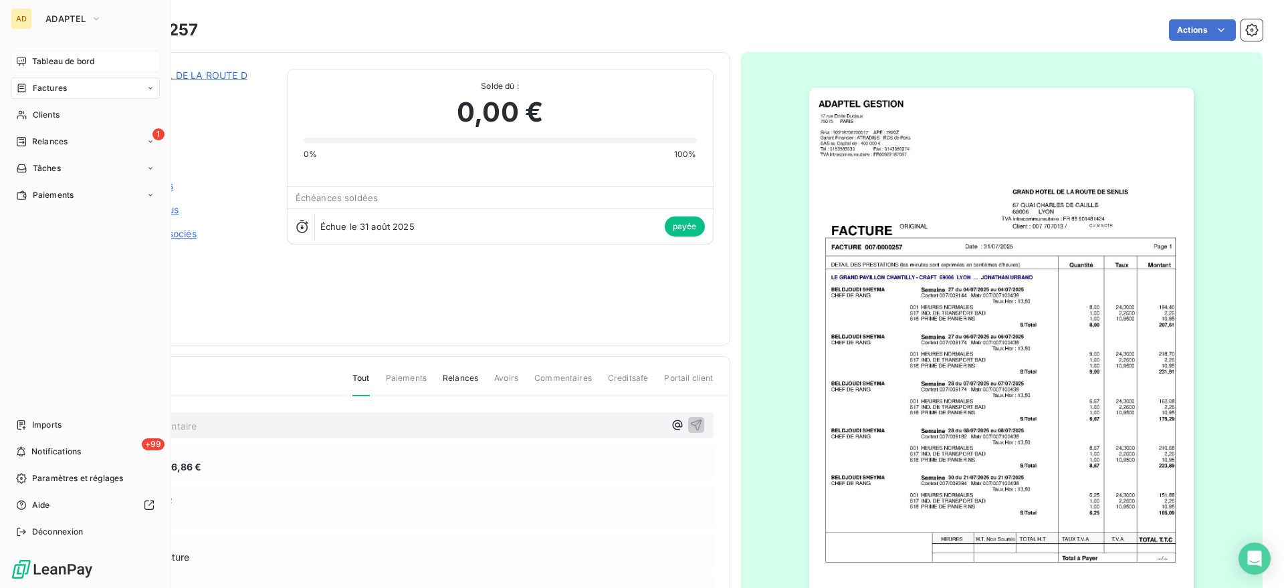
click at [68, 60] on span "Tableau de bord" at bounding box center [63, 61] width 62 height 12
